Goal: Check status: Check status

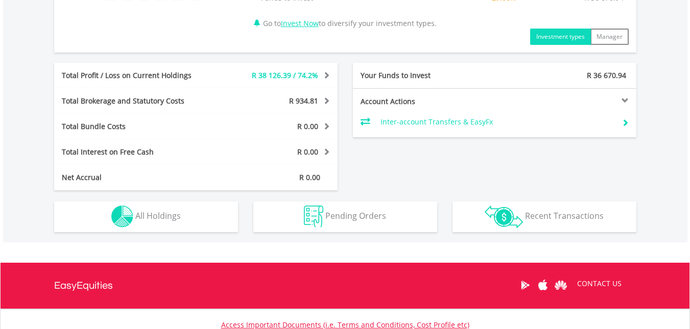
scroll to position [511, 0]
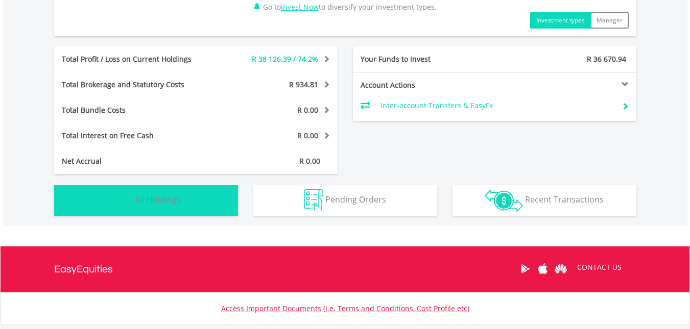
click at [183, 198] on button "Holdings All Holdings" at bounding box center [146, 200] width 184 height 31
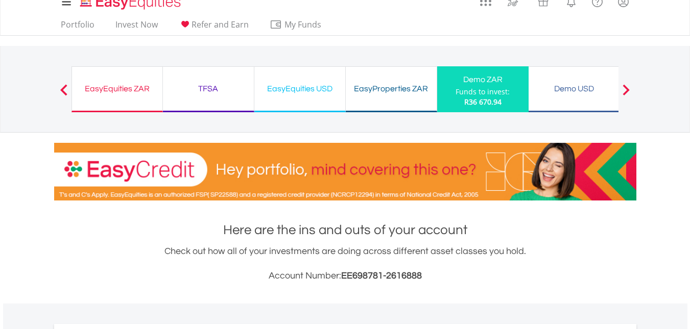
scroll to position [0, 0]
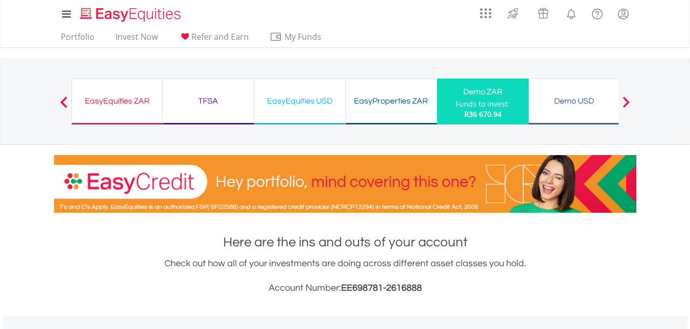
drag, startPoint x: 583, startPoint y: 93, endPoint x: 324, endPoint y: 137, distance: 262.1
click at [582, 94] on div "Demo USD" at bounding box center [574, 101] width 79 height 14
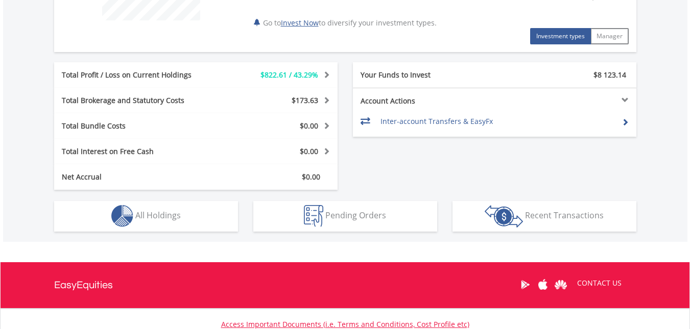
scroll to position [511, 0]
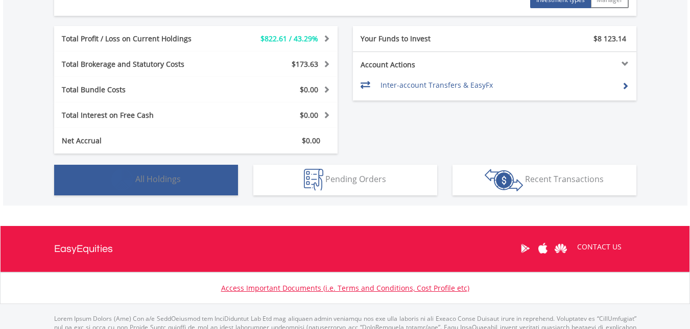
click at [138, 187] on button "Holdings All Holdings" at bounding box center [146, 180] width 184 height 31
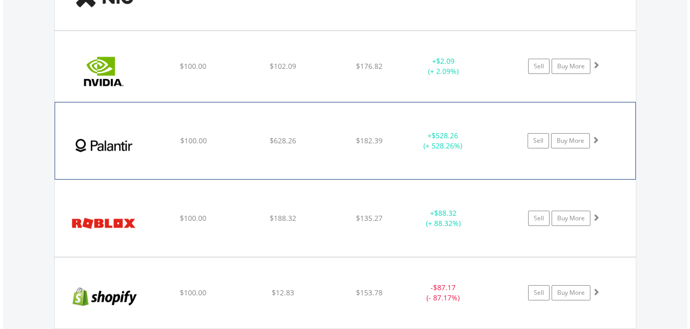
scroll to position [1503, 0]
click at [595, 141] on span at bounding box center [595, 140] width 7 height 7
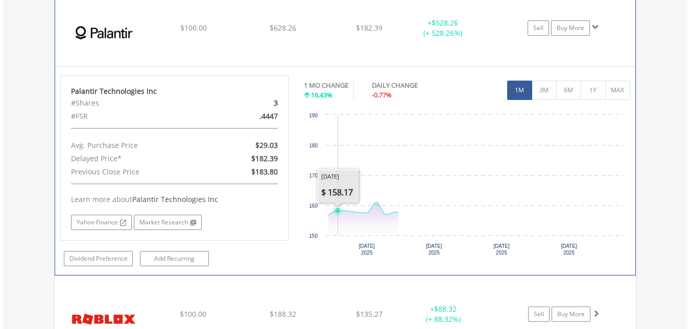
scroll to position [1657, 0]
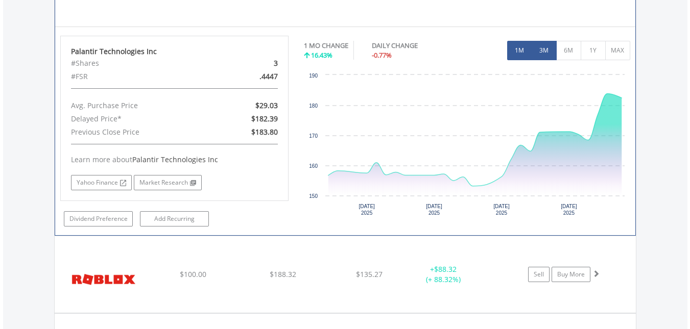
click at [549, 49] on button "3M" at bounding box center [544, 50] width 25 height 19
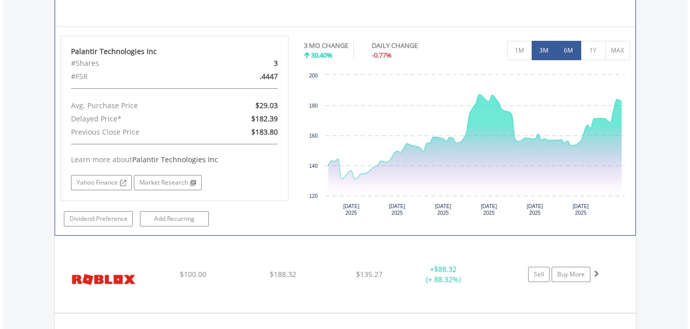
click at [575, 51] on button "6M" at bounding box center [568, 50] width 25 height 19
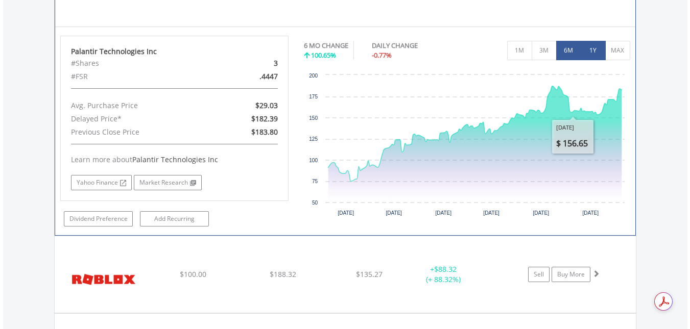
click at [598, 51] on button "1Y" at bounding box center [593, 50] width 25 height 19
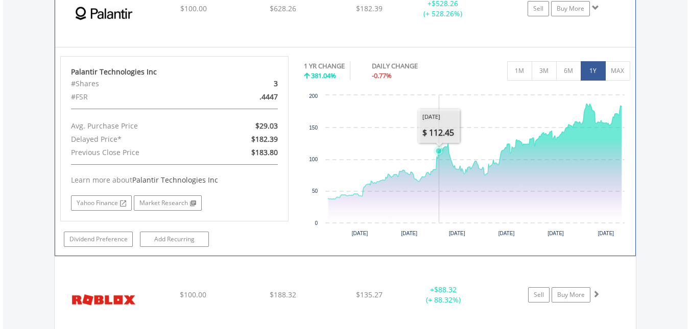
scroll to position [1606, 0]
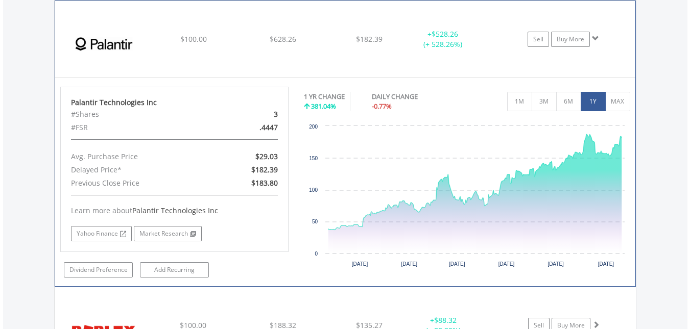
click at [597, 35] on span at bounding box center [595, 38] width 7 height 7
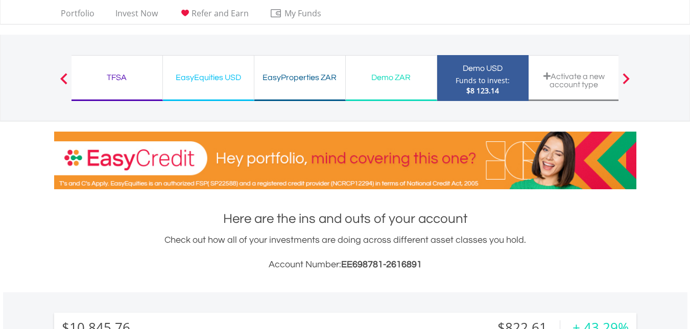
scroll to position [0, 0]
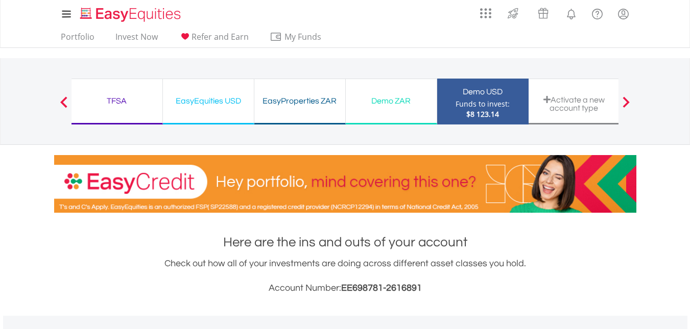
click at [224, 105] on div "EasyEquities USD" at bounding box center [208, 101] width 79 height 14
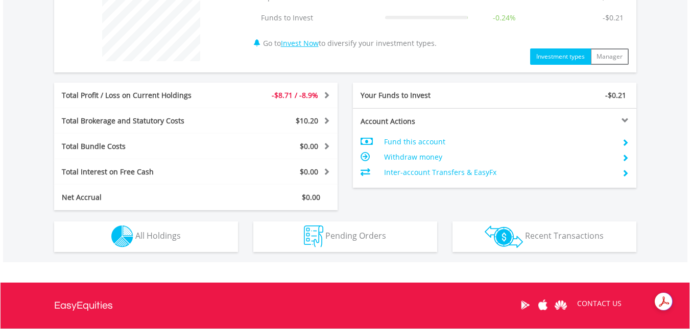
scroll to position [460, 0]
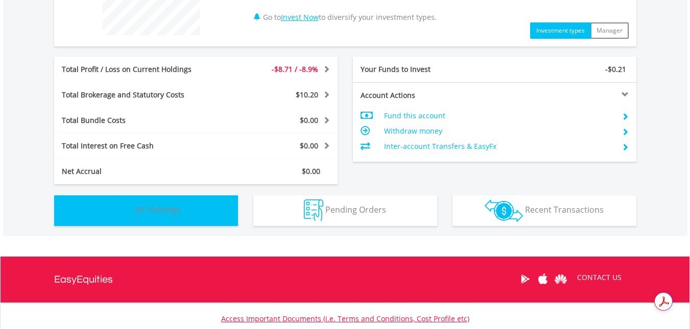
click at [228, 210] on button "Holdings All Holdings" at bounding box center [146, 211] width 184 height 31
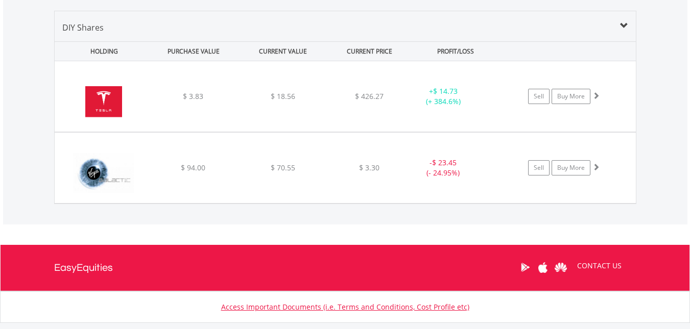
scroll to position [681, 0]
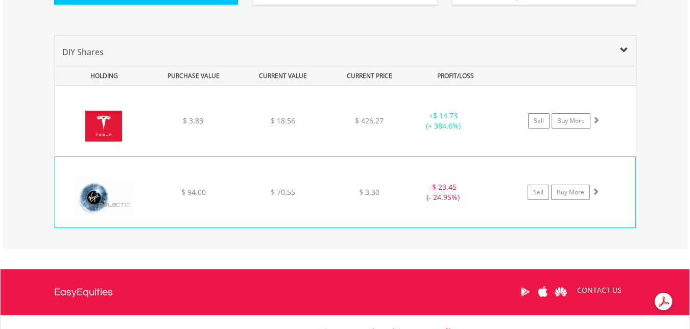
click at [596, 191] on span at bounding box center [595, 191] width 7 height 7
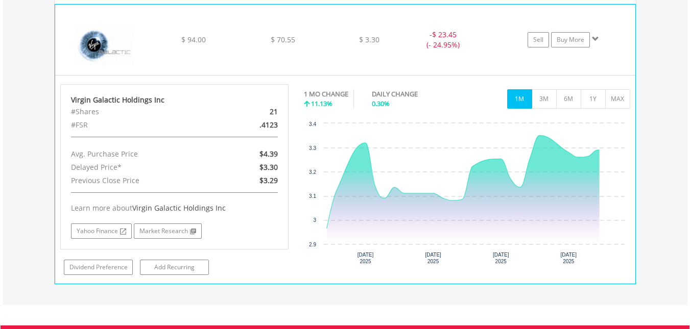
scroll to position [835, 0]
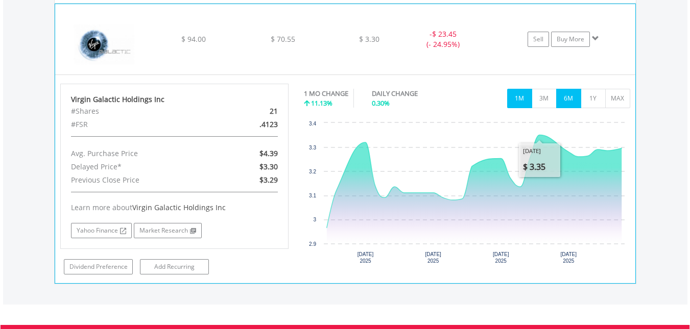
click at [573, 100] on button "6M" at bounding box center [568, 98] width 25 height 19
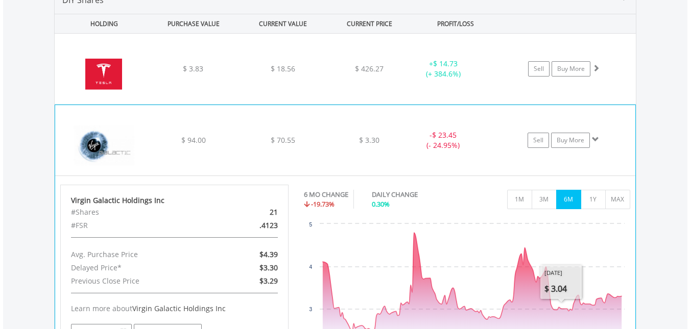
scroll to position [733, 0]
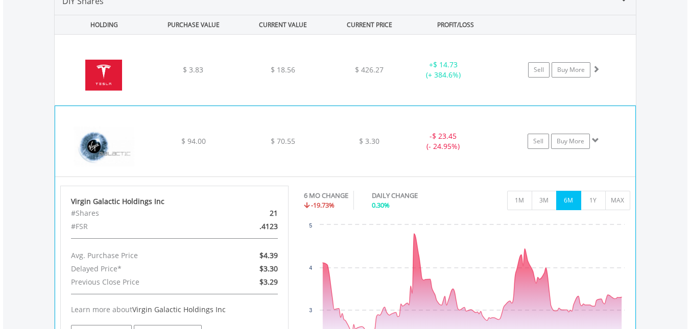
click at [597, 140] on span at bounding box center [595, 140] width 7 height 7
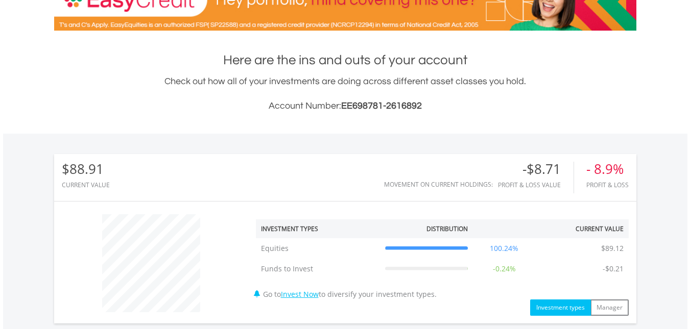
scroll to position [171, 0]
